Goal: Transaction & Acquisition: Purchase product/service

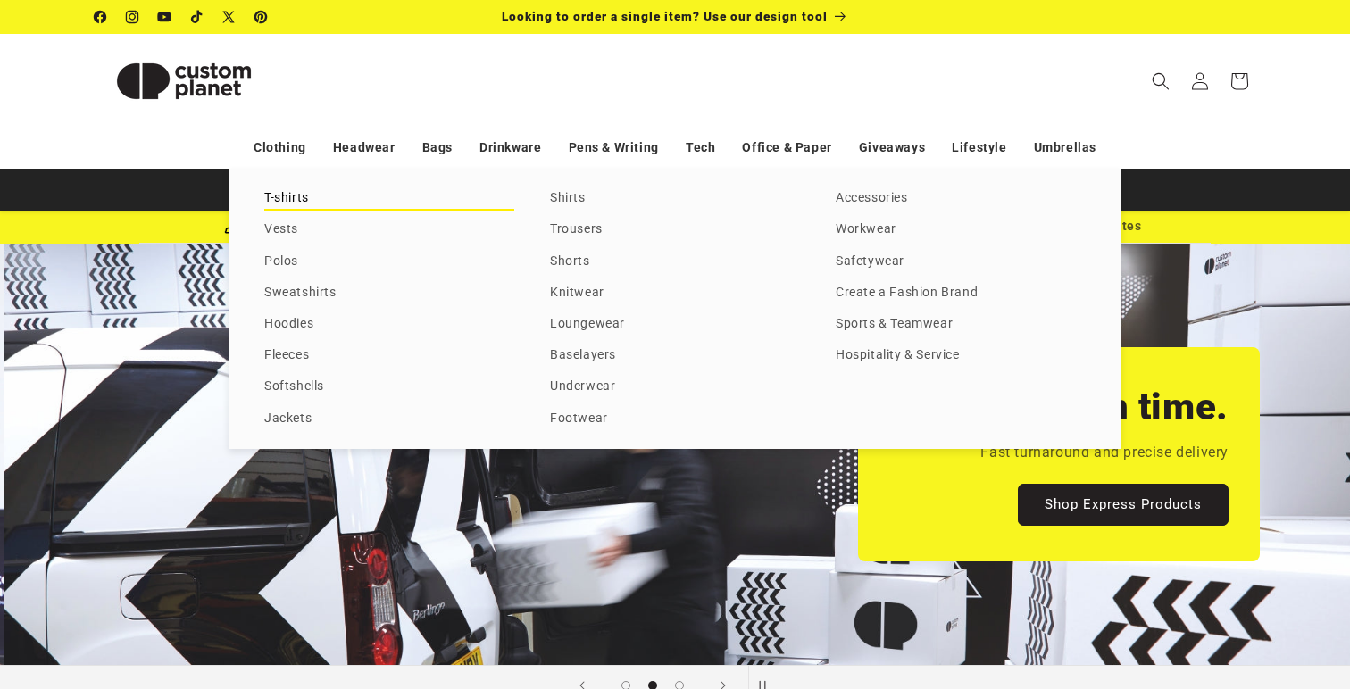
scroll to position [0, 1350]
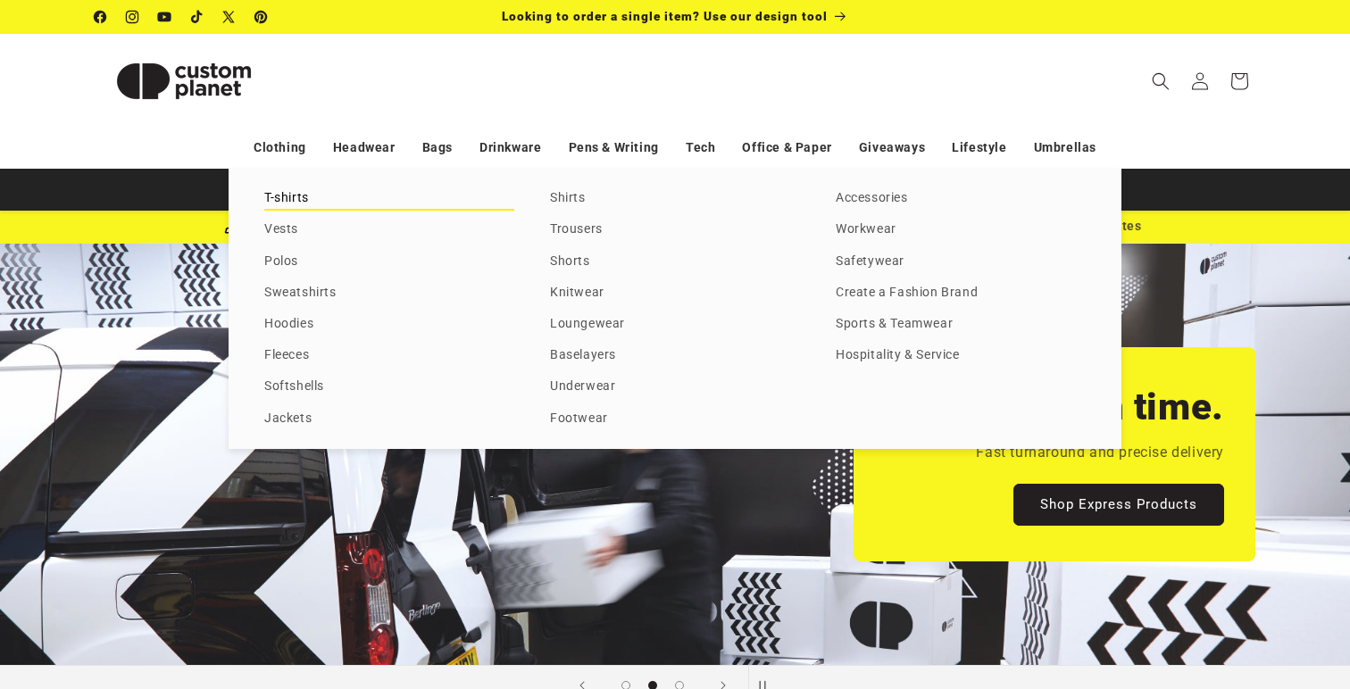
click at [290, 195] on link "T-shirts" at bounding box center [389, 199] width 250 height 24
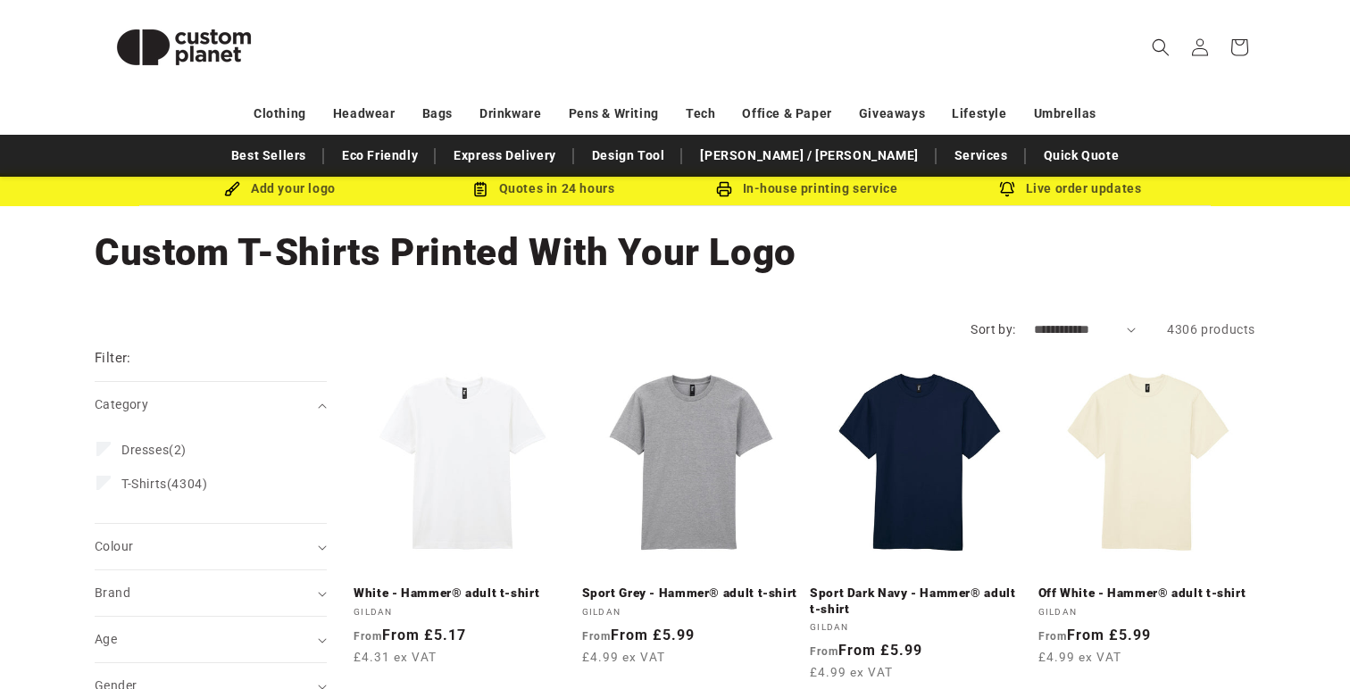
scroll to position [15, 0]
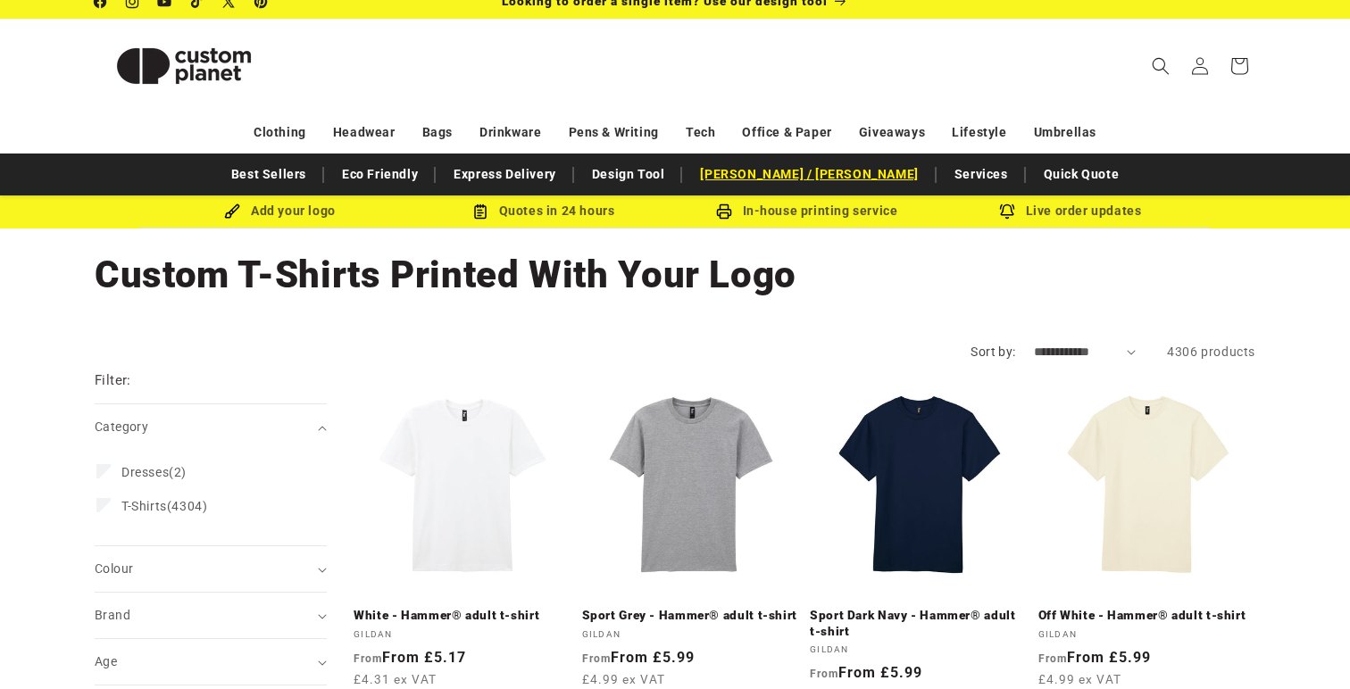
click at [816, 177] on link "[PERSON_NAME] / [PERSON_NAME]" at bounding box center [809, 174] width 236 height 31
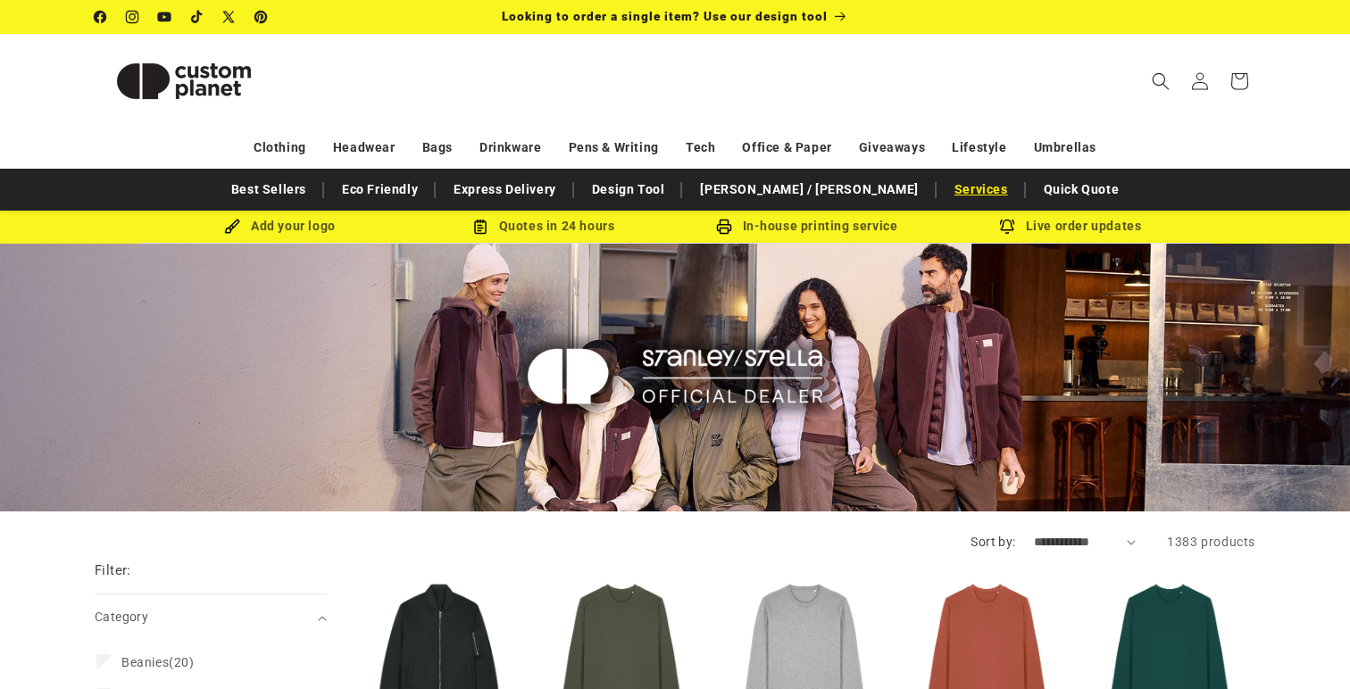
click at [946, 194] on link "Services" at bounding box center [981, 189] width 71 height 31
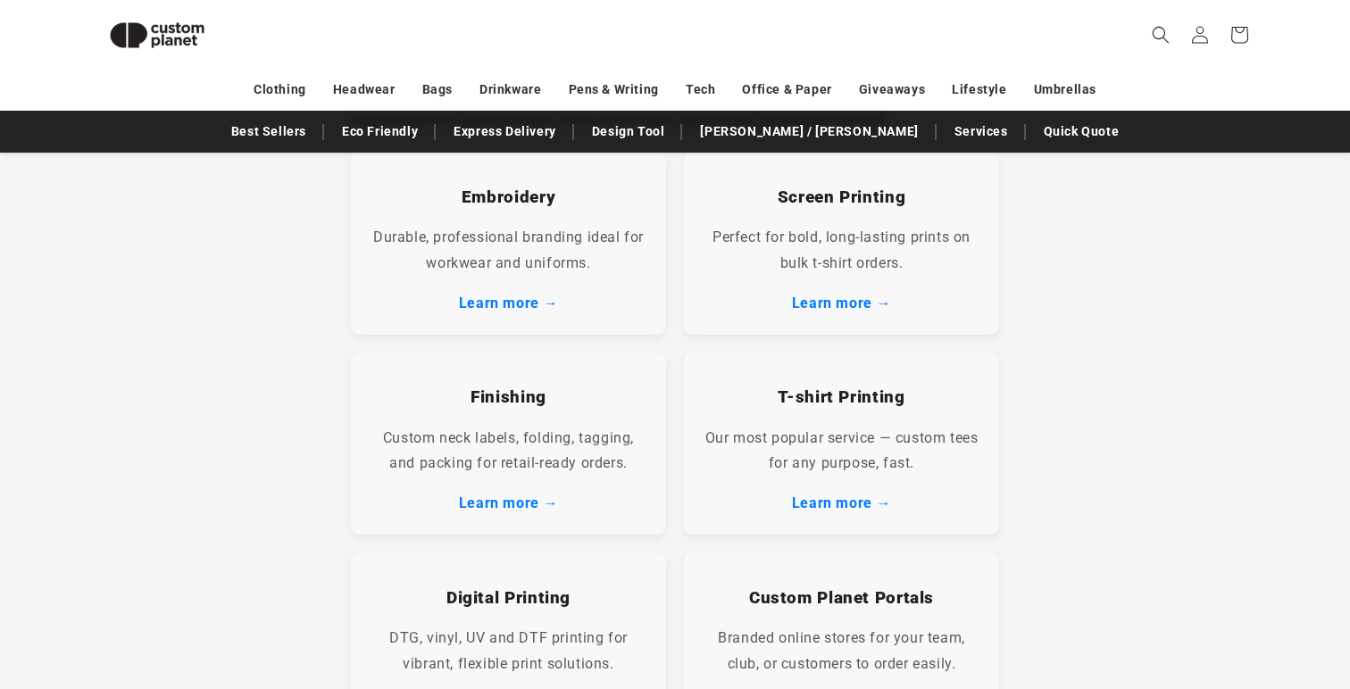
scroll to position [381, 0]
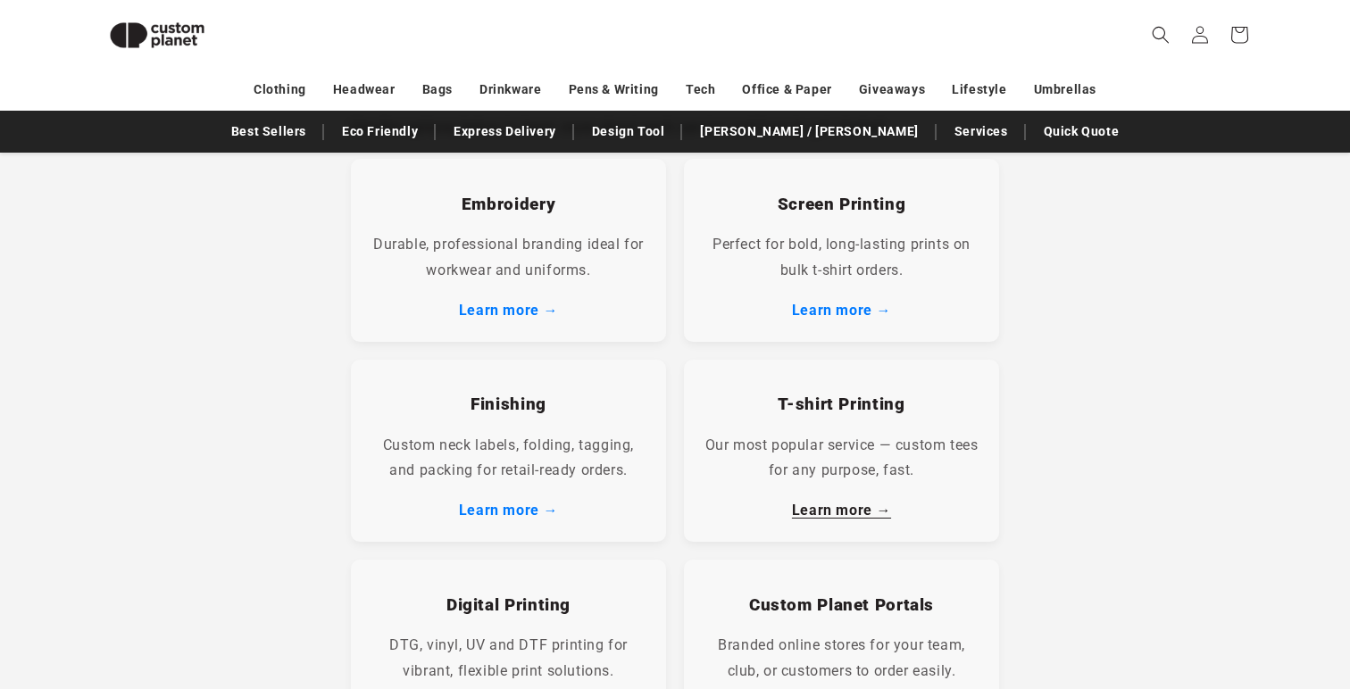
click at [838, 507] on link "Learn more →" at bounding box center [841, 510] width 99 height 17
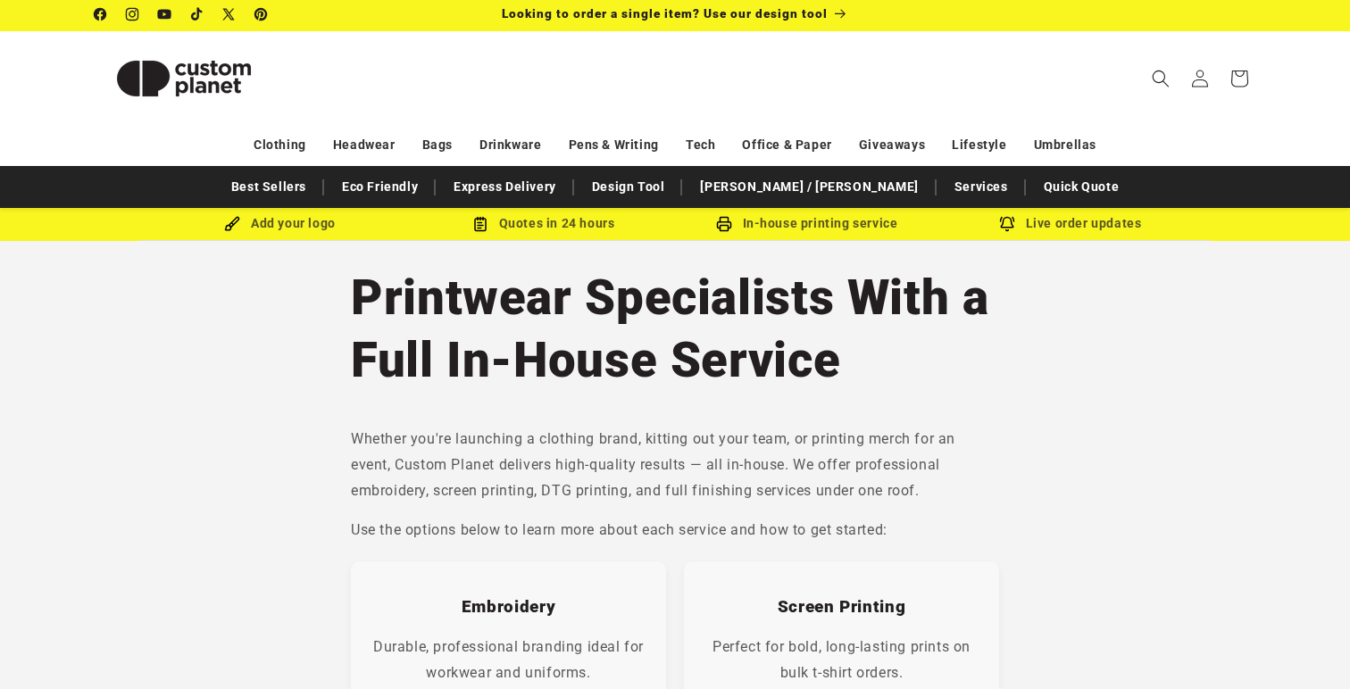
scroll to position [0, 0]
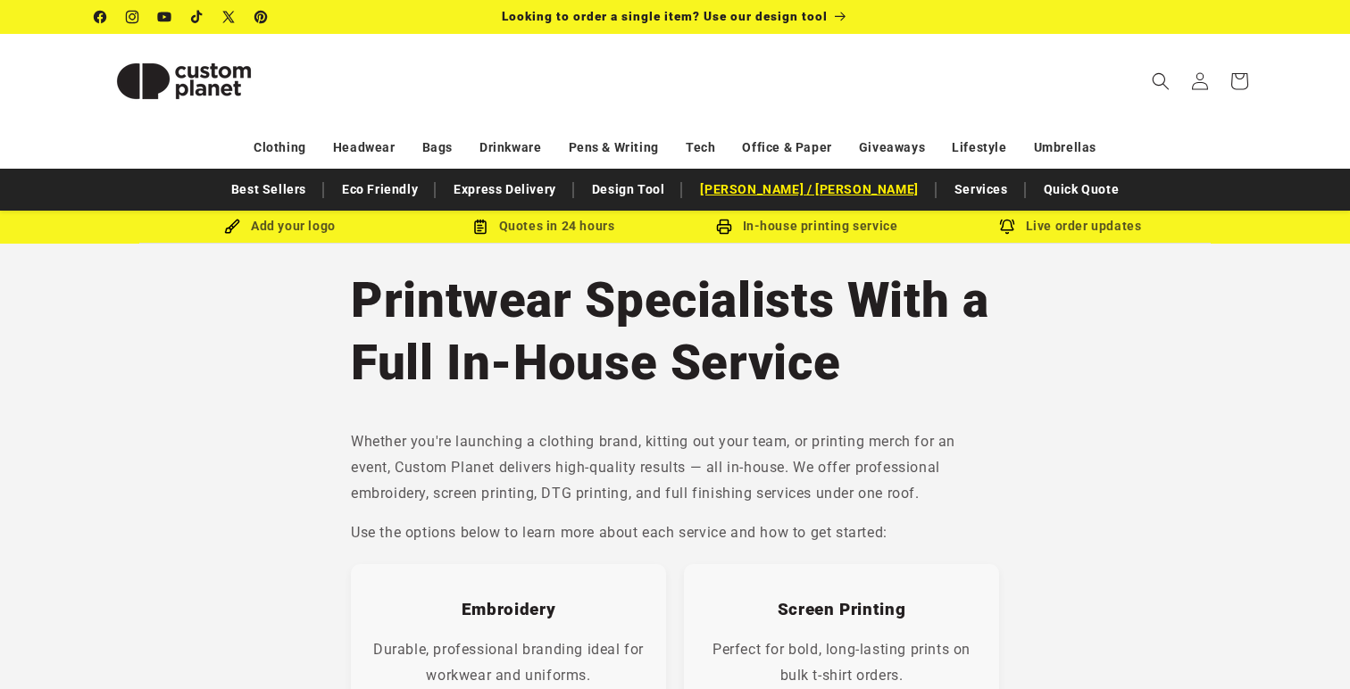
click at [779, 203] on link "[PERSON_NAME] / [PERSON_NAME]" at bounding box center [809, 189] width 236 height 31
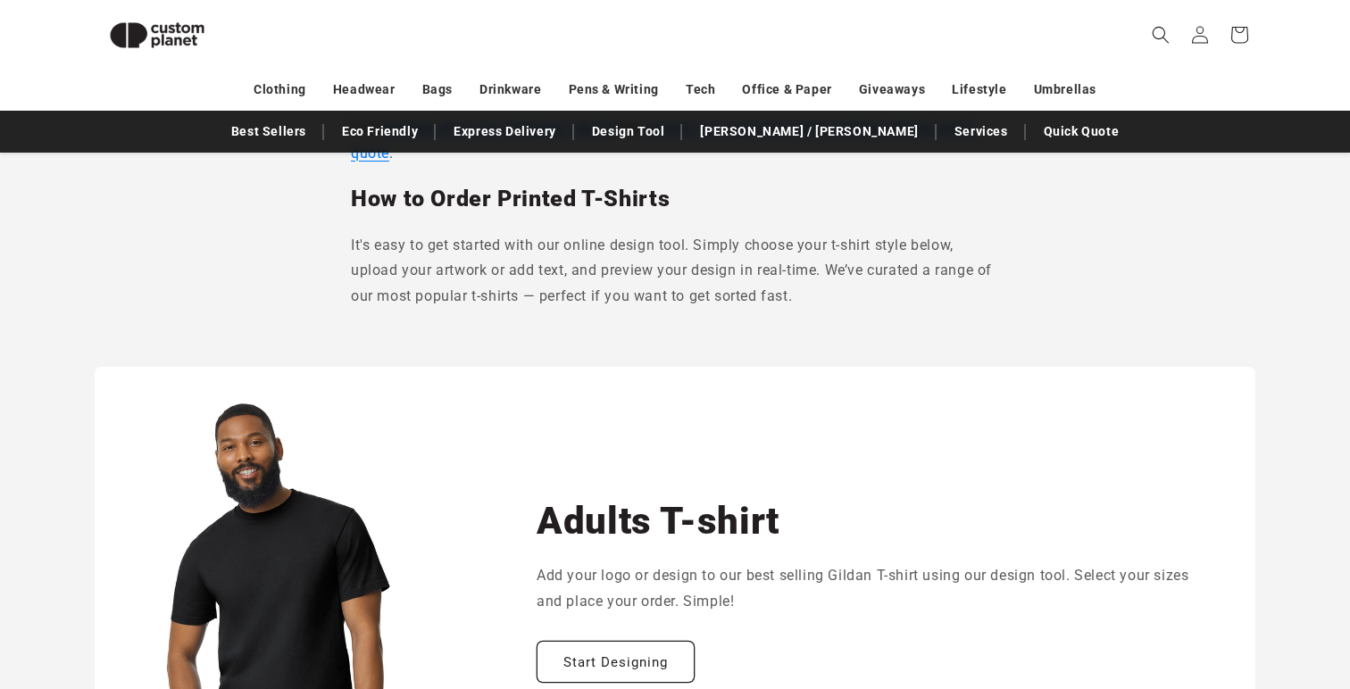
scroll to position [763, 0]
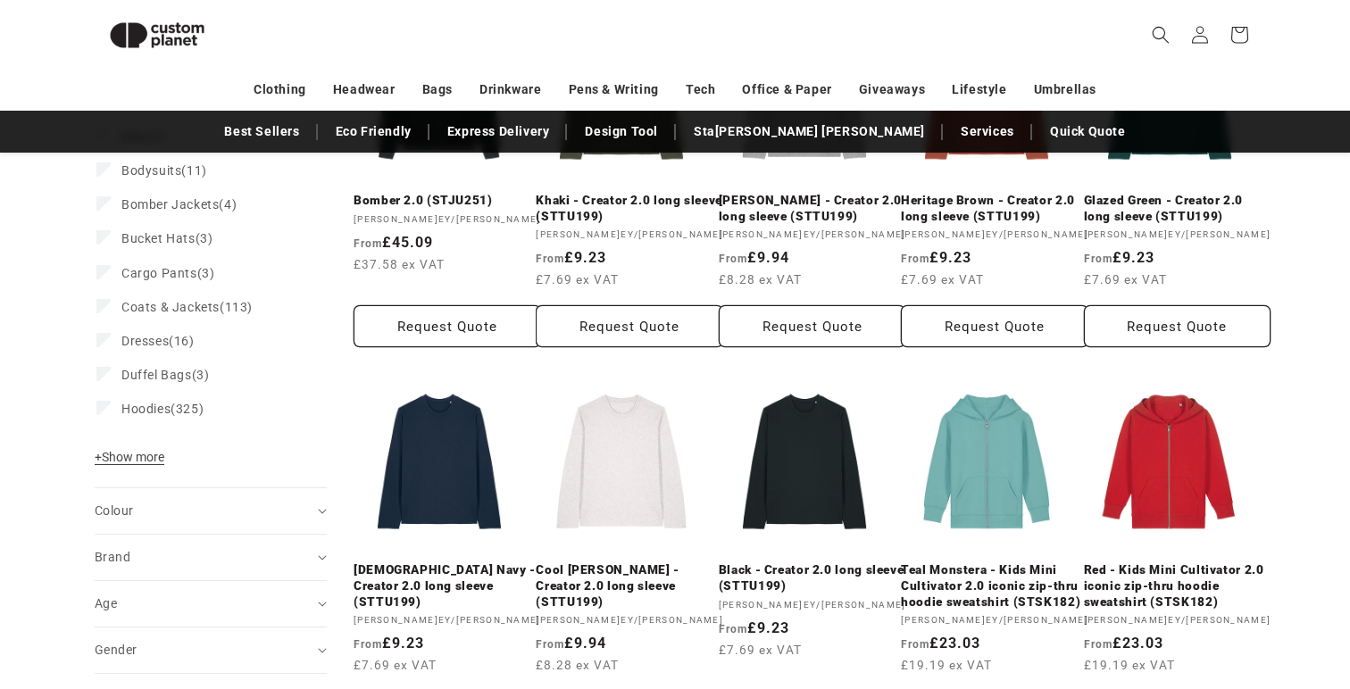
scroll to position [552, 0]
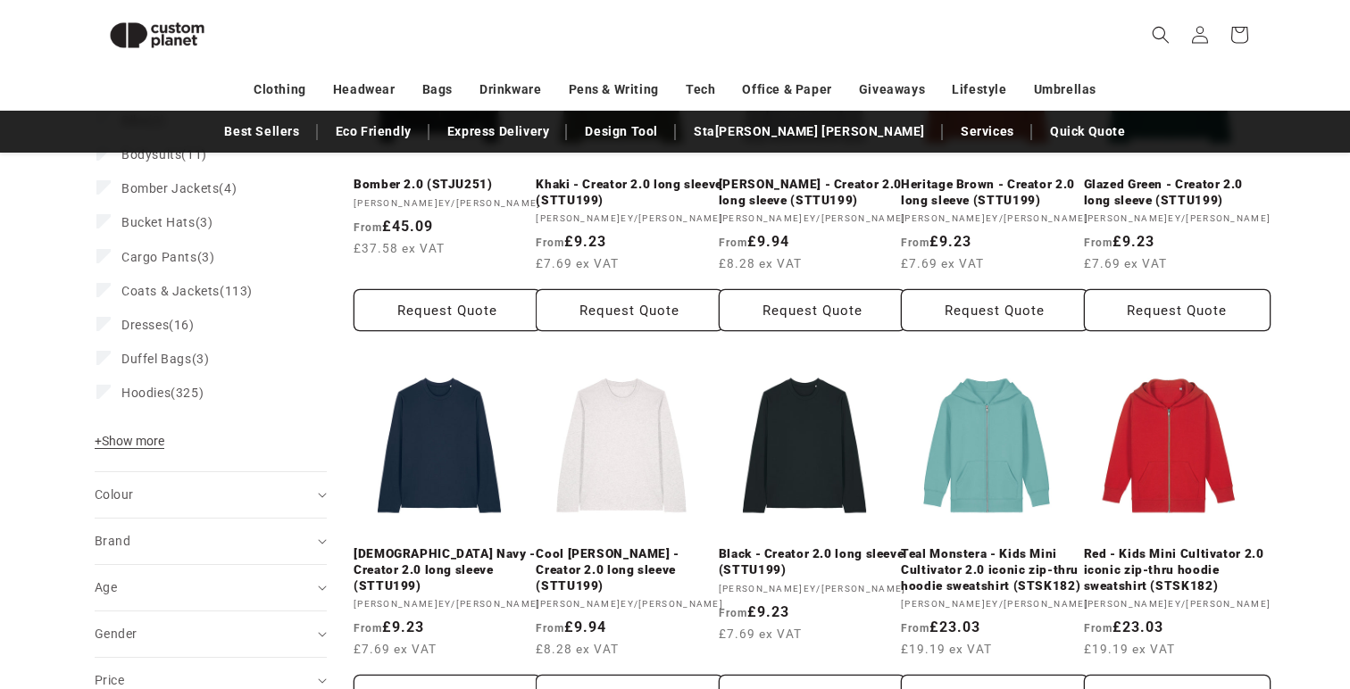
click at [146, 436] on span "+ Show more" at bounding box center [130, 441] width 70 height 14
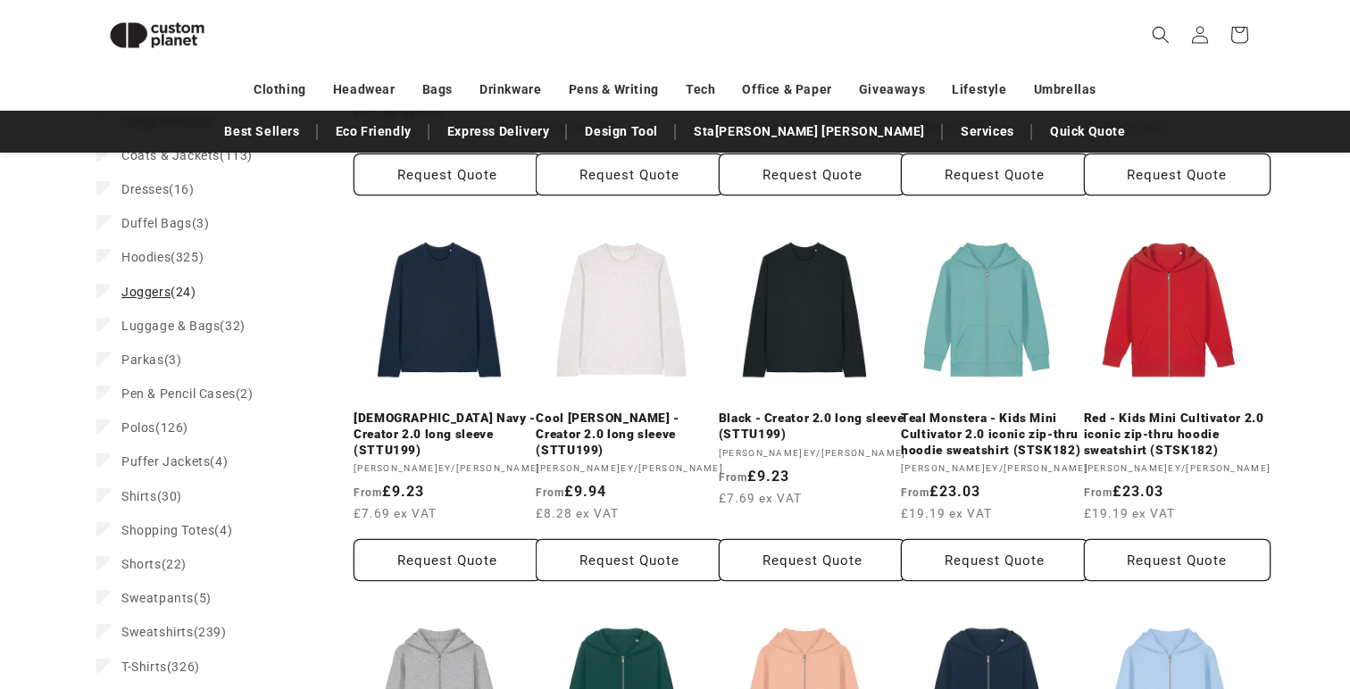
scroll to position [821, 0]
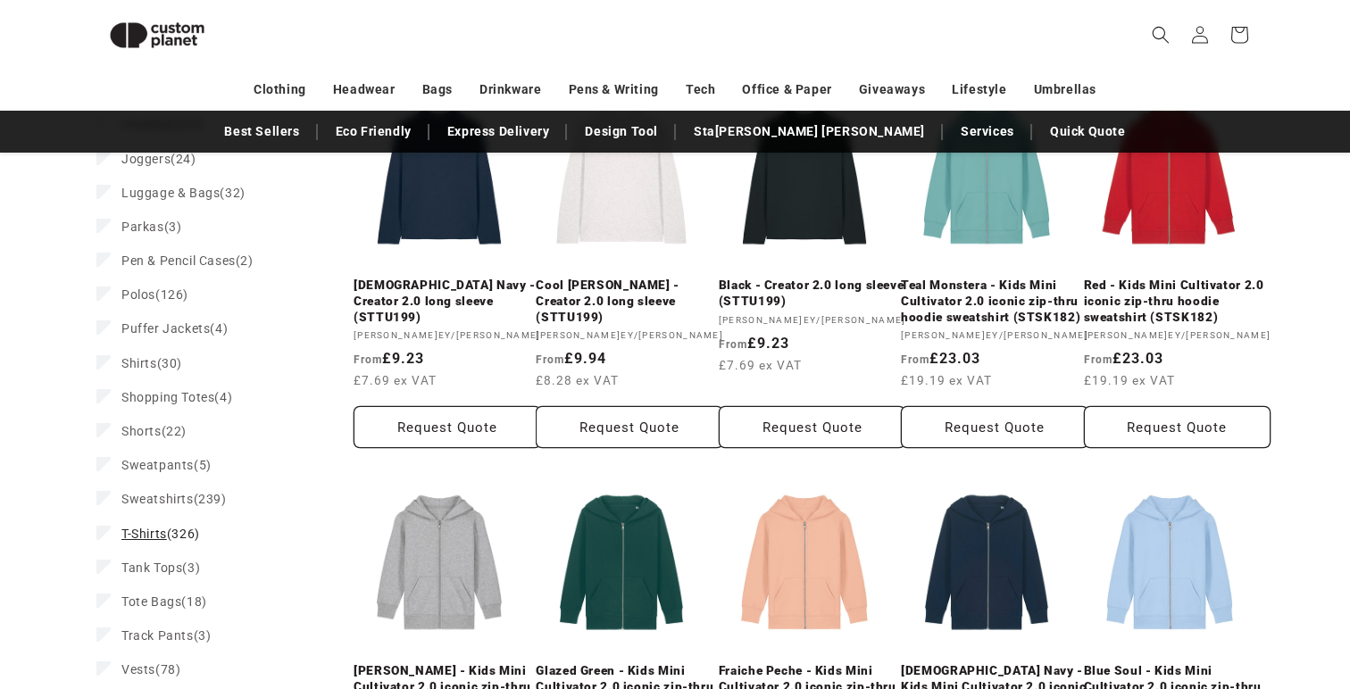
click at [161, 528] on span "T-Shirts" at bounding box center [144, 534] width 46 height 14
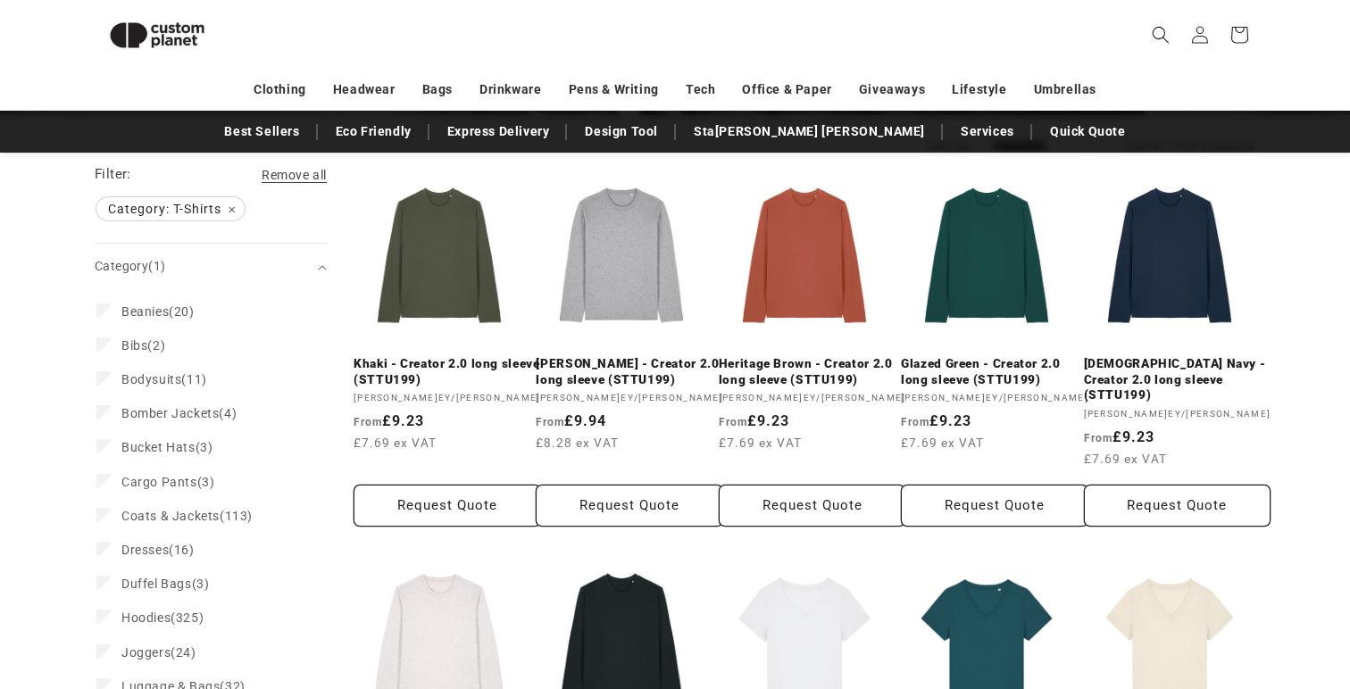
scroll to position [394, 0]
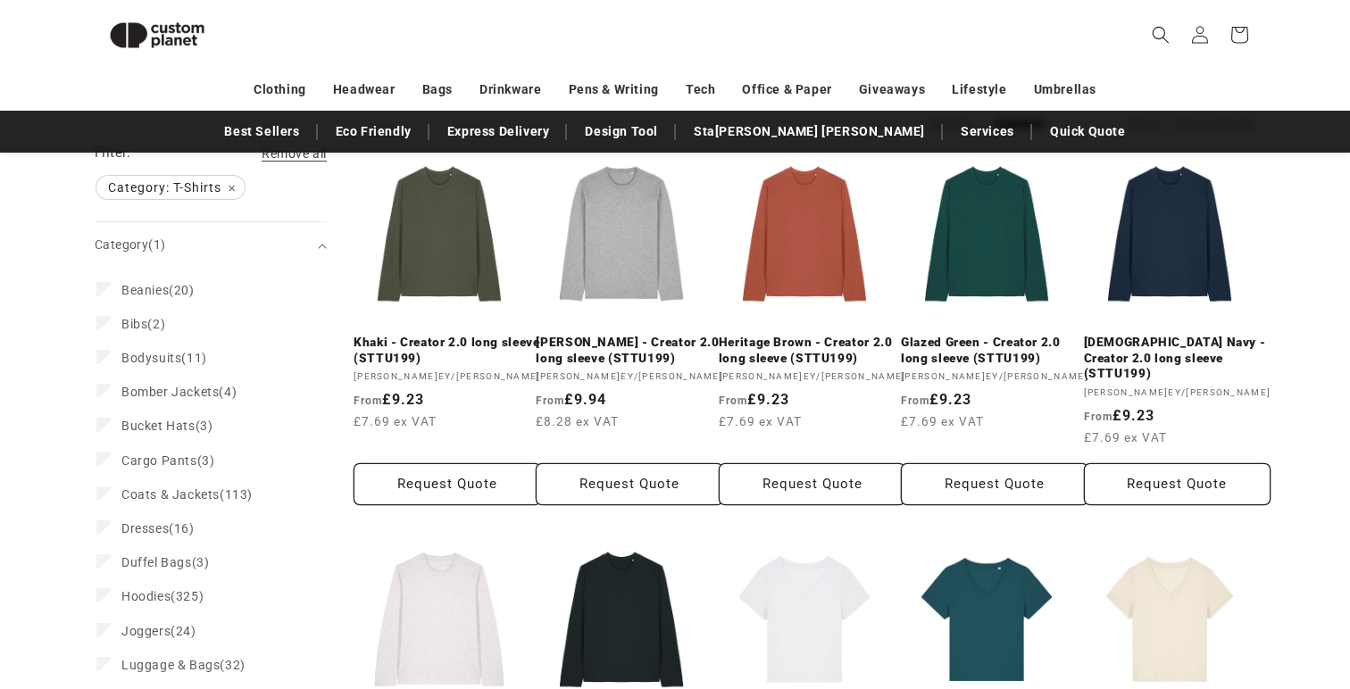
click at [967, 335] on link "Glazed Green - Creator 2.0 long sleeve (STTU199)" at bounding box center [995, 350] width 188 height 31
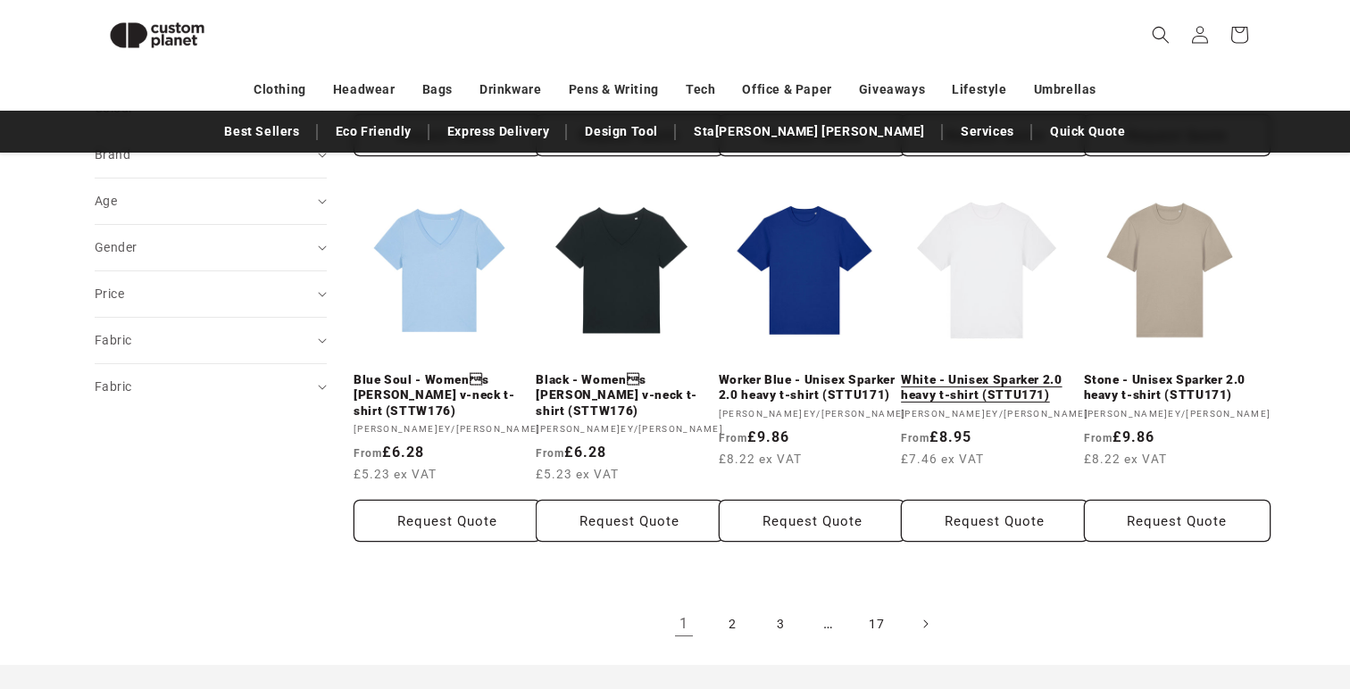
scroll to position [0, 0]
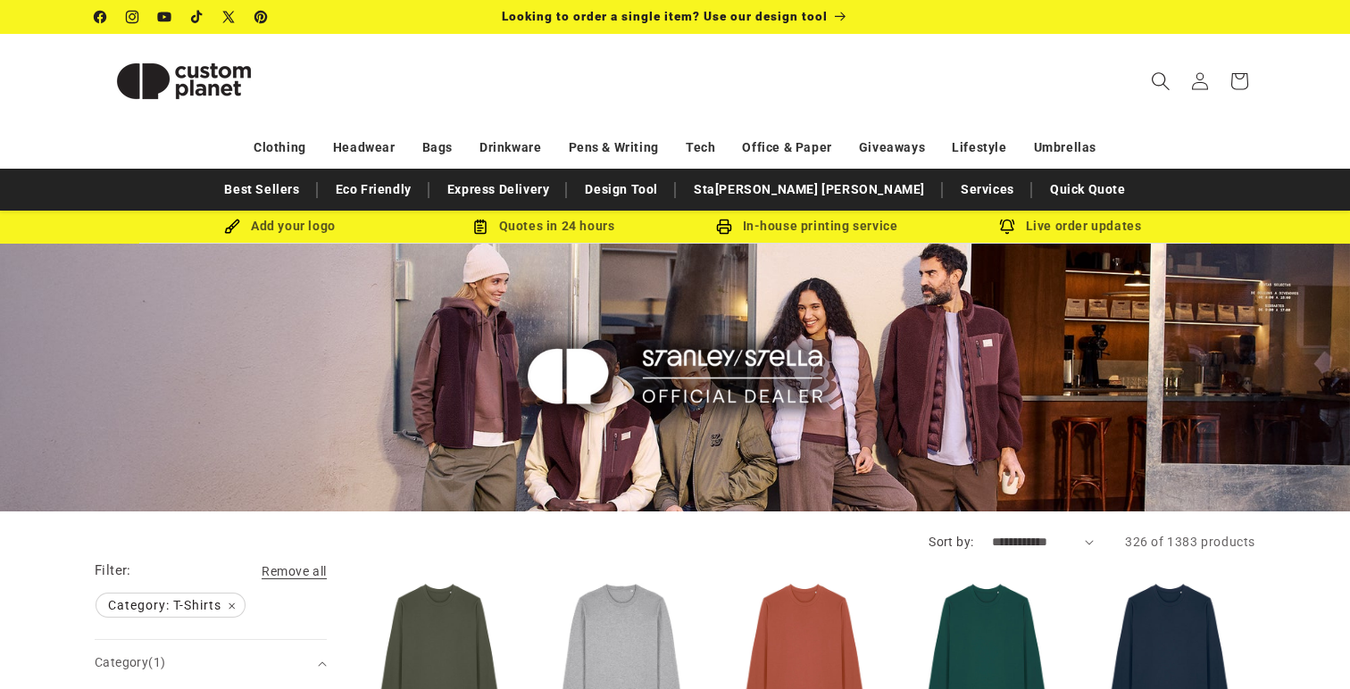
click at [1146, 79] on span "Search" at bounding box center [1160, 81] width 39 height 39
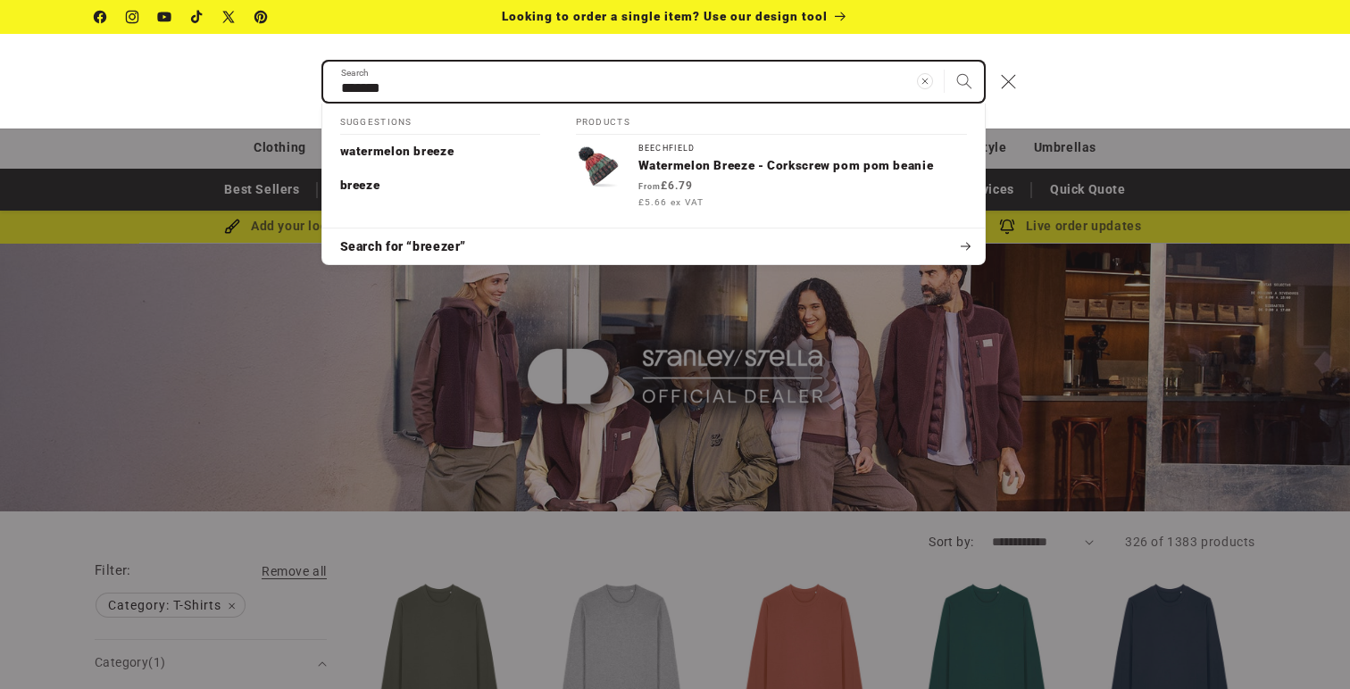
type input "*******"
click at [945, 62] on button "Search" at bounding box center [964, 81] width 39 height 39
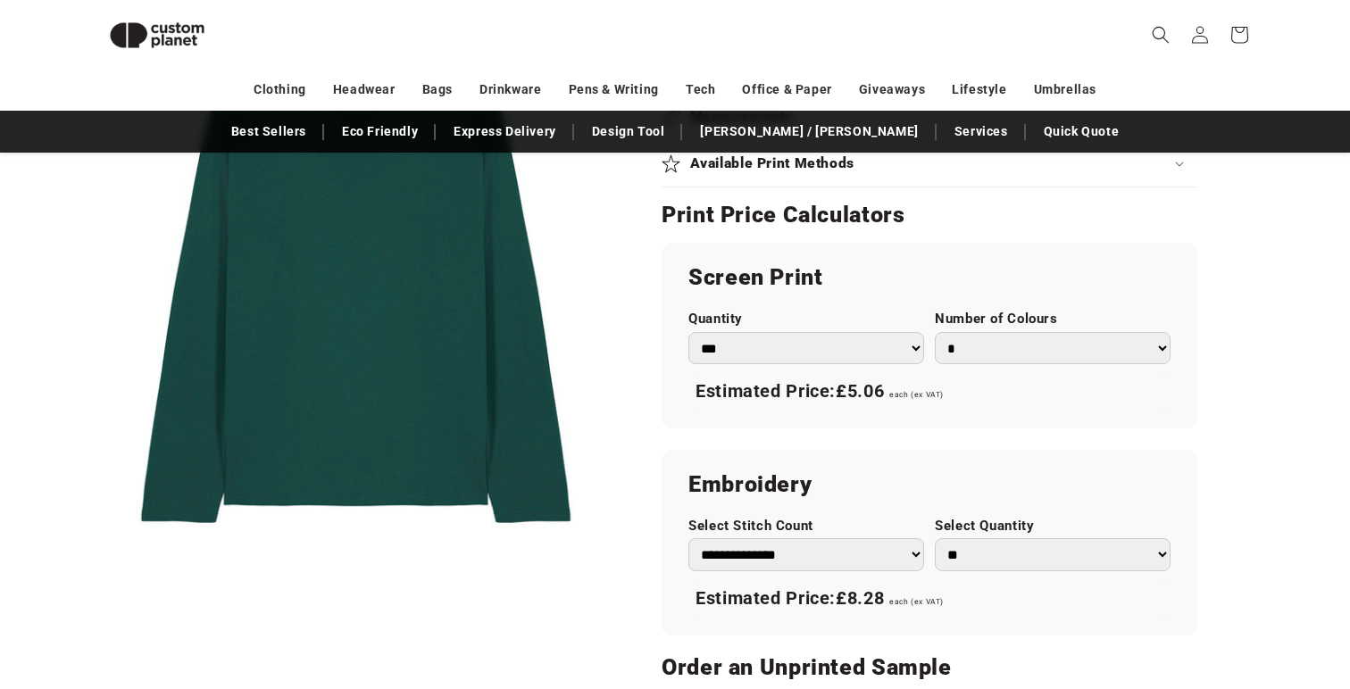
scroll to position [956, 0]
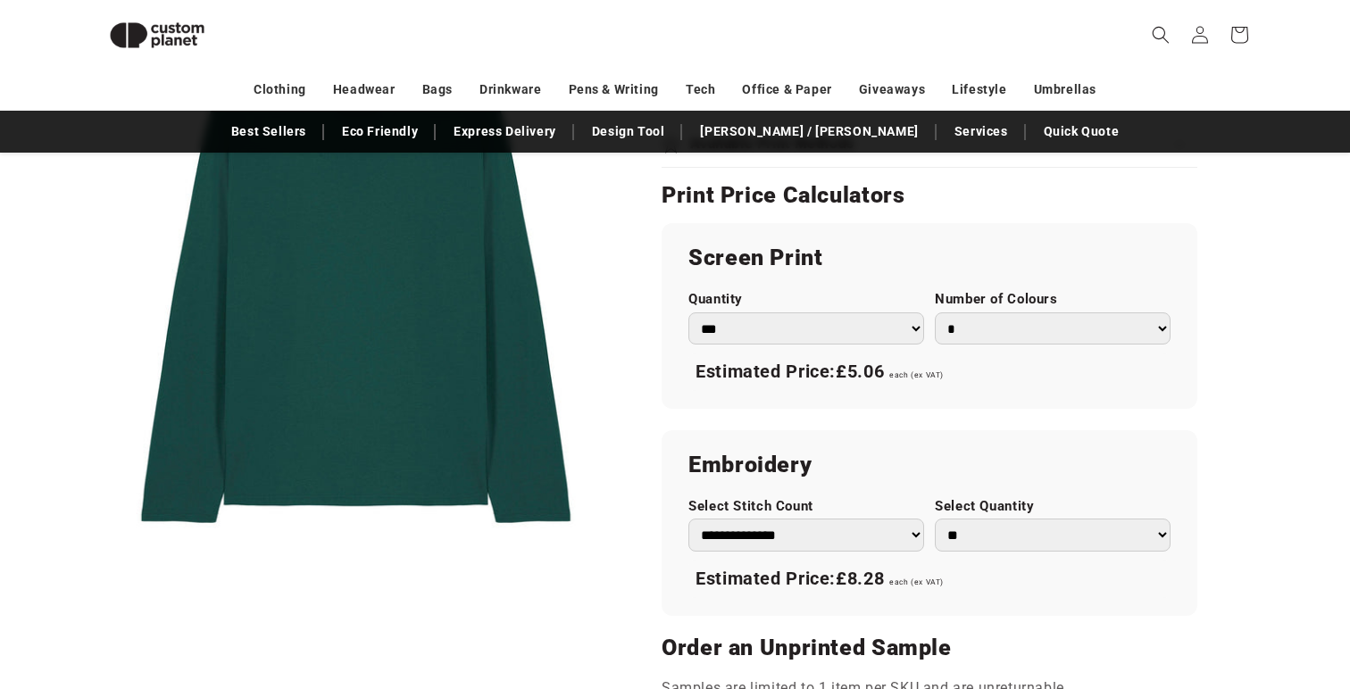
click at [983, 332] on select "* * * * * * *" at bounding box center [1053, 329] width 236 height 33
click at [935, 313] on select "* * * * * * *" at bounding box center [1053, 329] width 236 height 33
click at [983, 336] on select "* * * * * * *" at bounding box center [1053, 329] width 236 height 33
select select "*"
click at [935, 313] on select "* * * * * * *" at bounding box center [1053, 329] width 236 height 33
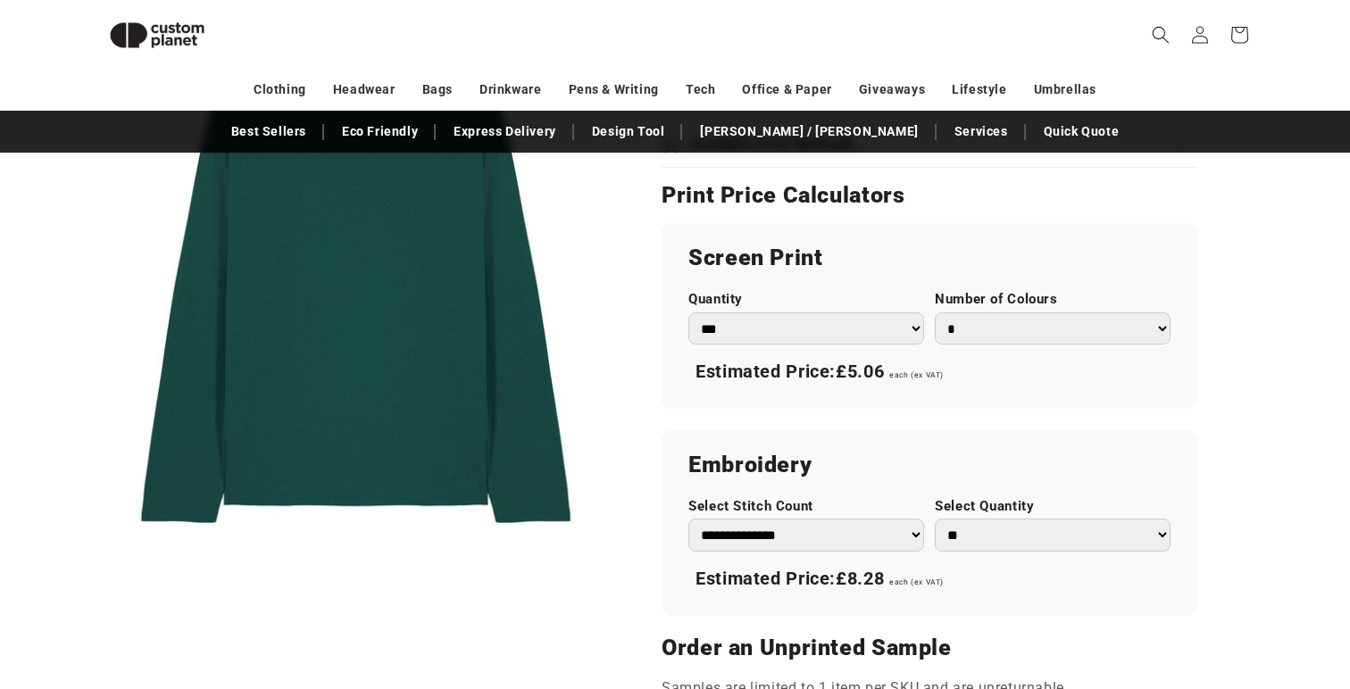
click at [869, 338] on select "*** *** *** **** **** **** ***** *****" at bounding box center [806, 329] width 236 height 33
click at [688, 313] on select "*** *** *** **** **** **** ***** *****" at bounding box center [806, 329] width 236 height 33
click at [878, 330] on select "*** *** *** **** **** **** ***** *****" at bounding box center [806, 329] width 236 height 33
select select "**"
click at [688, 313] on select "*** *** *** **** **** **** ***** *****" at bounding box center [806, 329] width 236 height 33
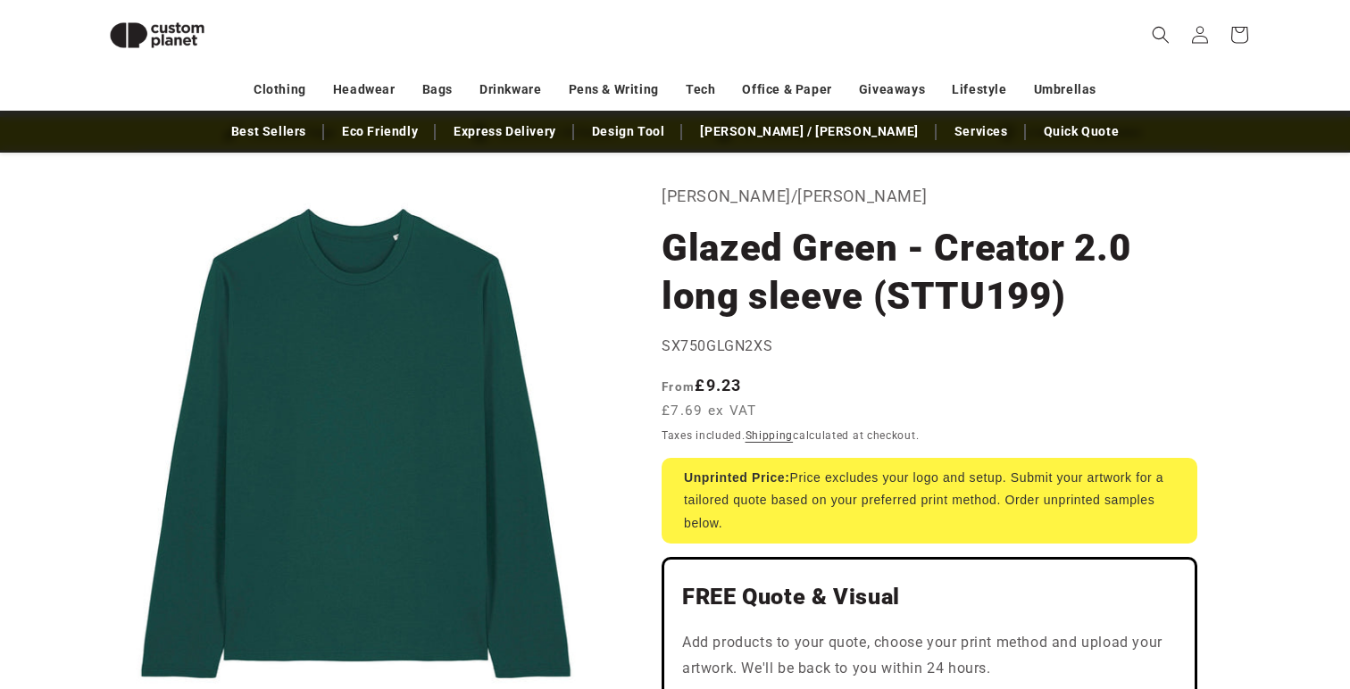
scroll to position [0, 0]
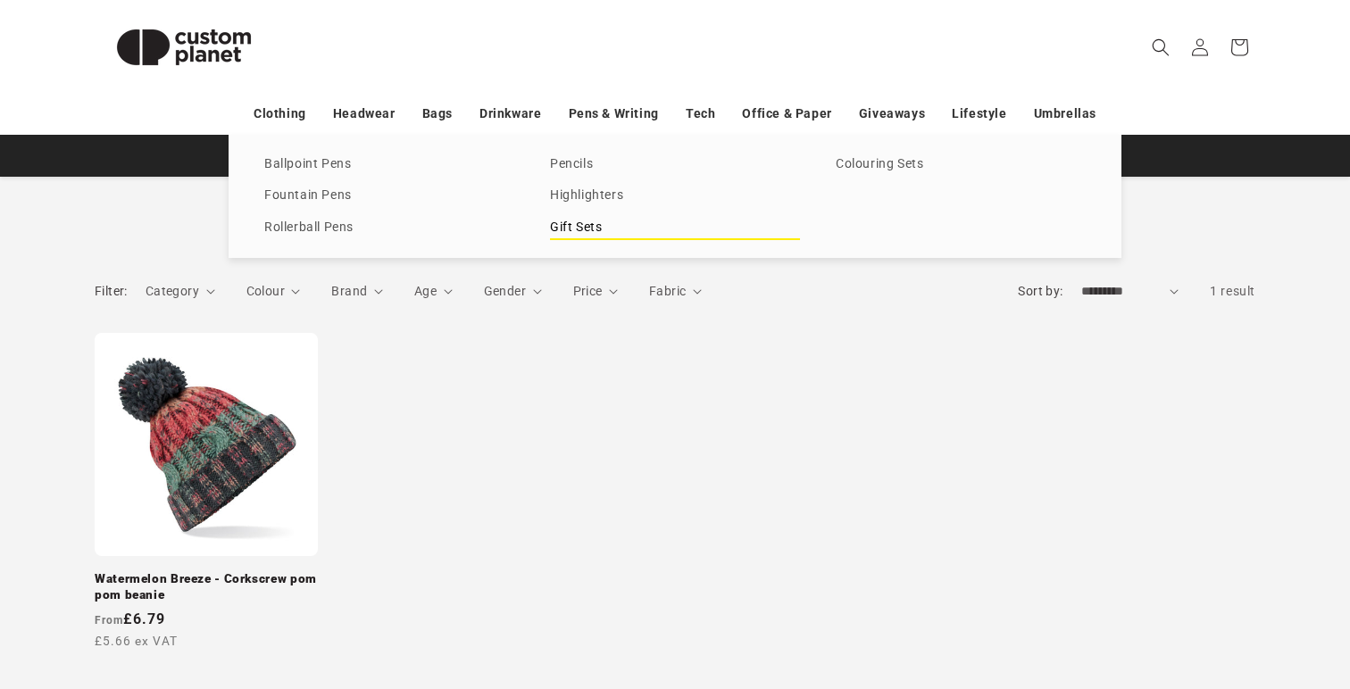
scroll to position [204, 0]
